Goal: Task Accomplishment & Management: Manage account settings

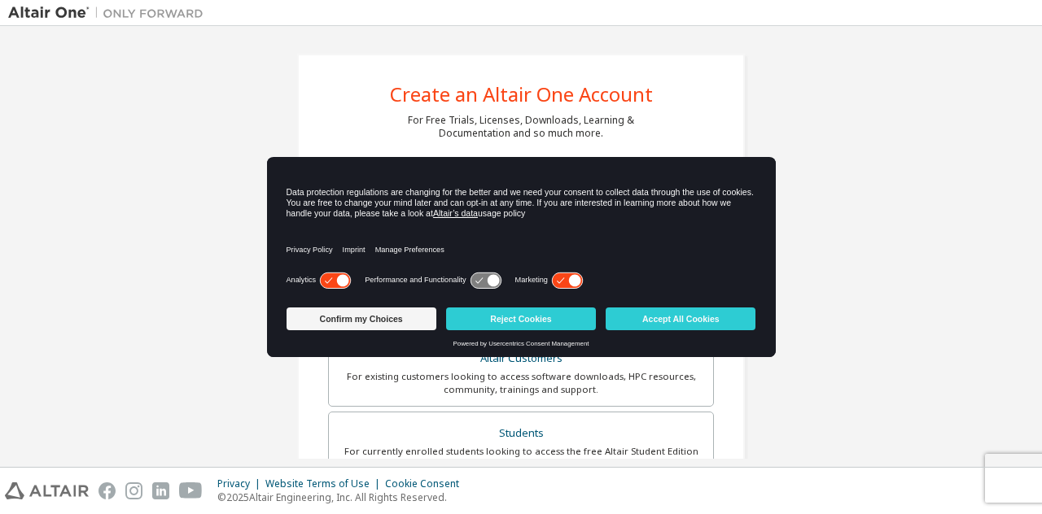
click at [114, 221] on div "Create an Altair One Account For Free Trials, Licenses, Downloads, Learning & D…" at bounding box center [520, 465] width 1025 height 862
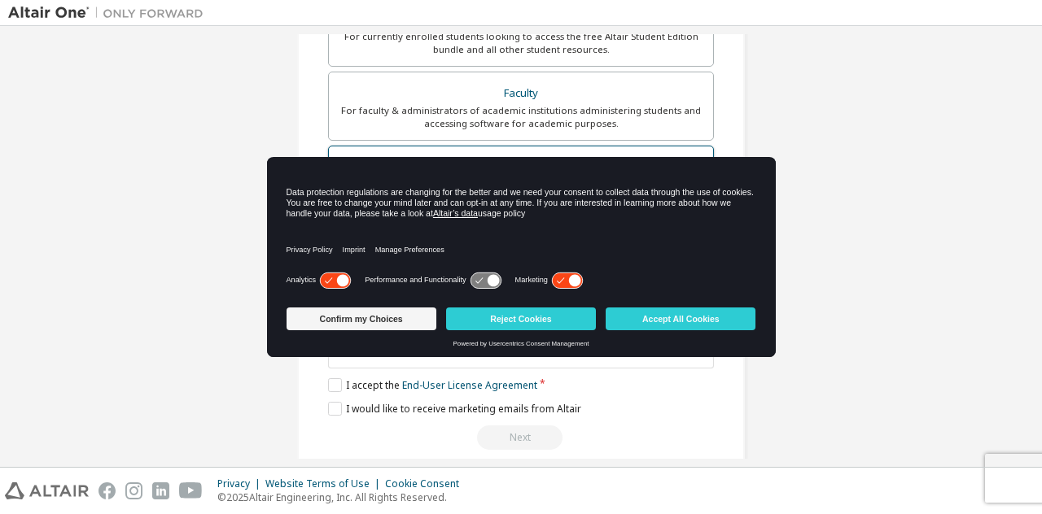
scroll to position [433, 0]
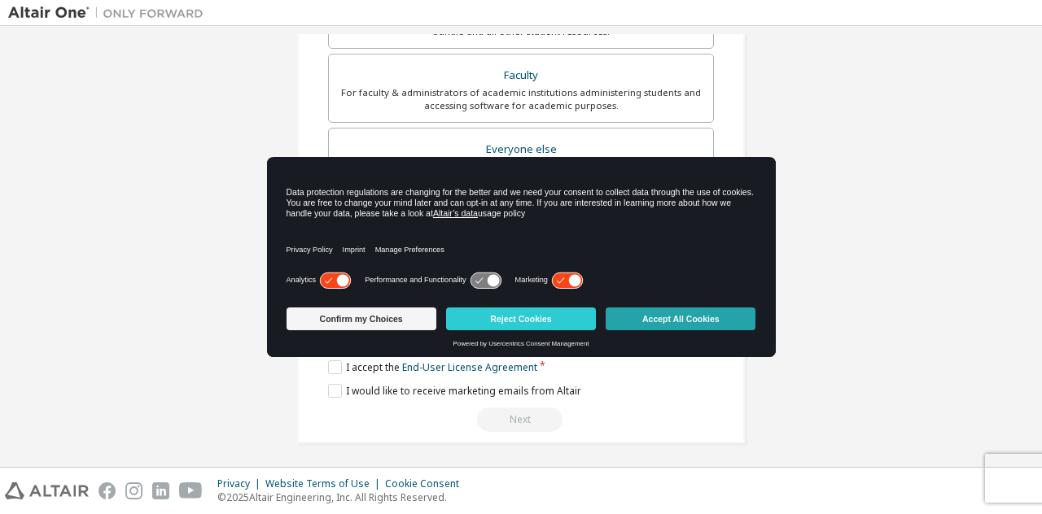
click at [669, 318] on button "Accept All Cookies" at bounding box center [680, 319] width 150 height 23
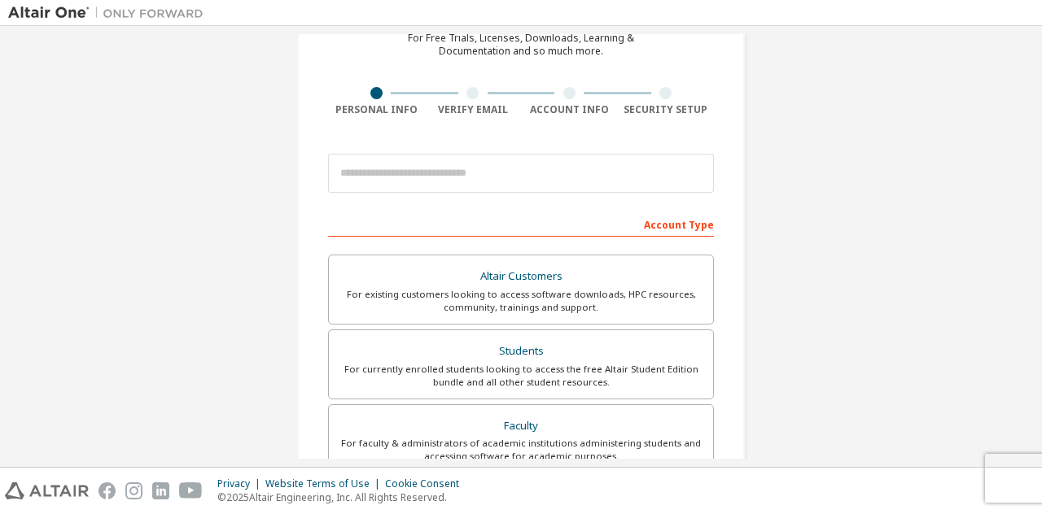
scroll to position [0, 0]
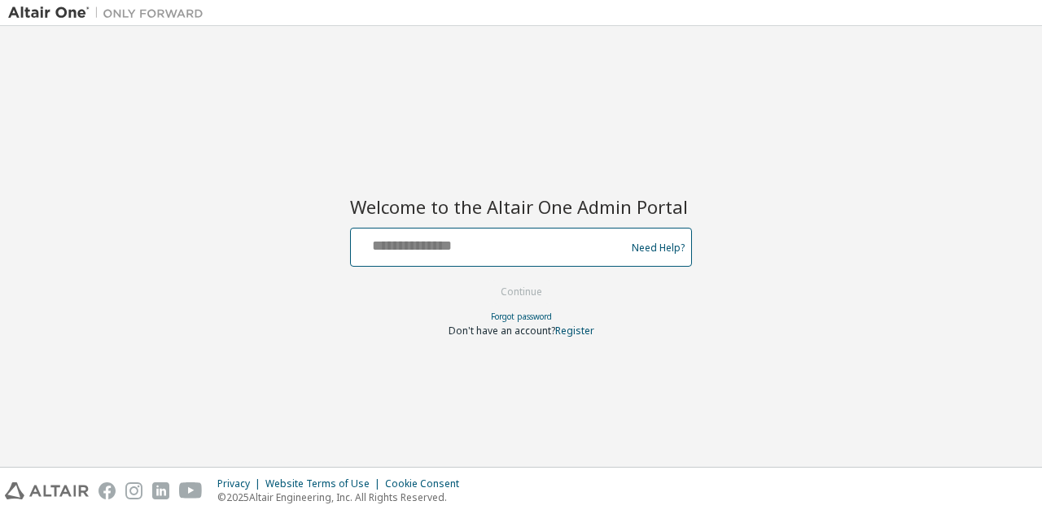
click at [448, 250] on input "text" at bounding box center [490, 244] width 266 height 24
type input "**********"
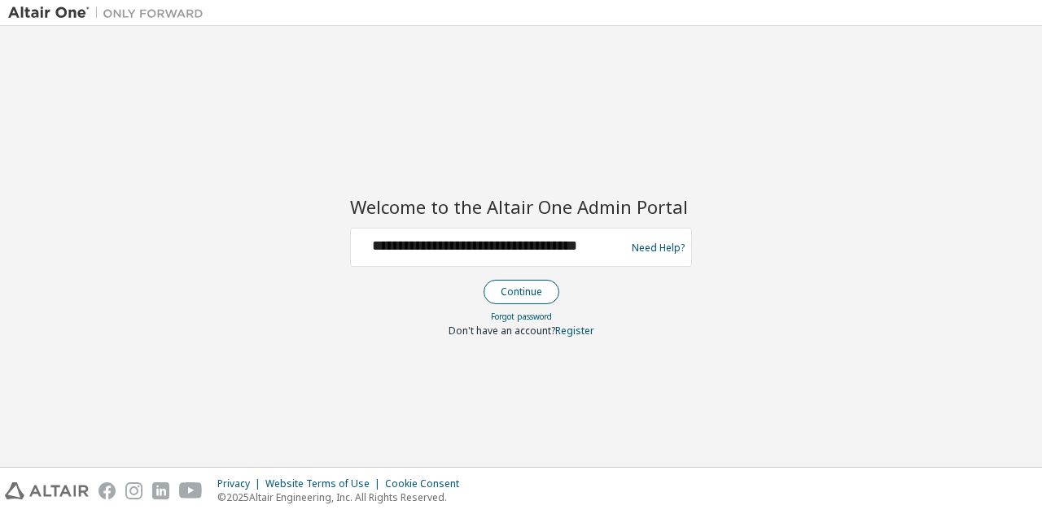
click at [539, 292] on button "Continue" at bounding box center [521, 292] width 76 height 24
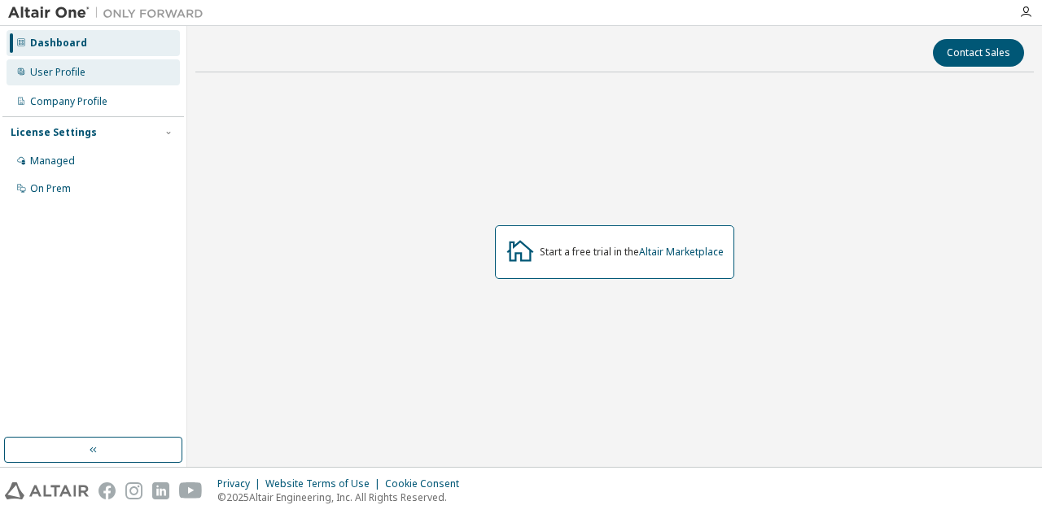
click at [115, 81] on div "User Profile" at bounding box center [93, 72] width 173 height 26
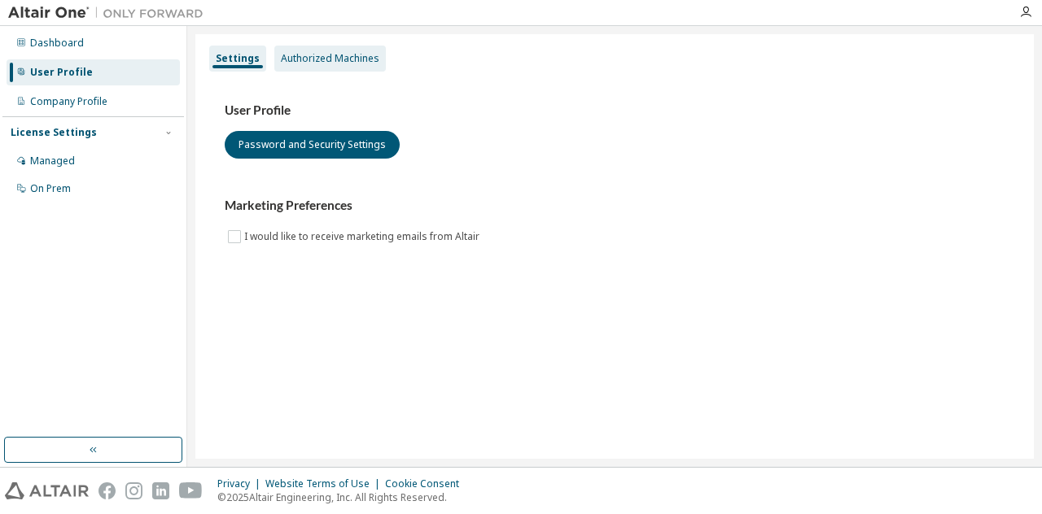
click at [330, 64] on div "Authorized Machines" at bounding box center [330, 58] width 98 height 13
